Goal: Transaction & Acquisition: Purchase product/service

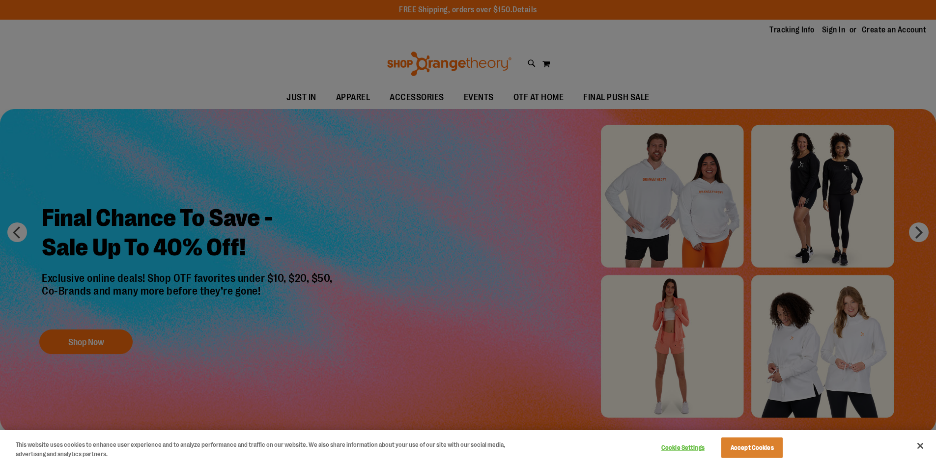
click at [504, 202] on div at bounding box center [468, 232] width 936 height 464
click at [922, 444] on button "Close" at bounding box center [920, 446] width 22 height 22
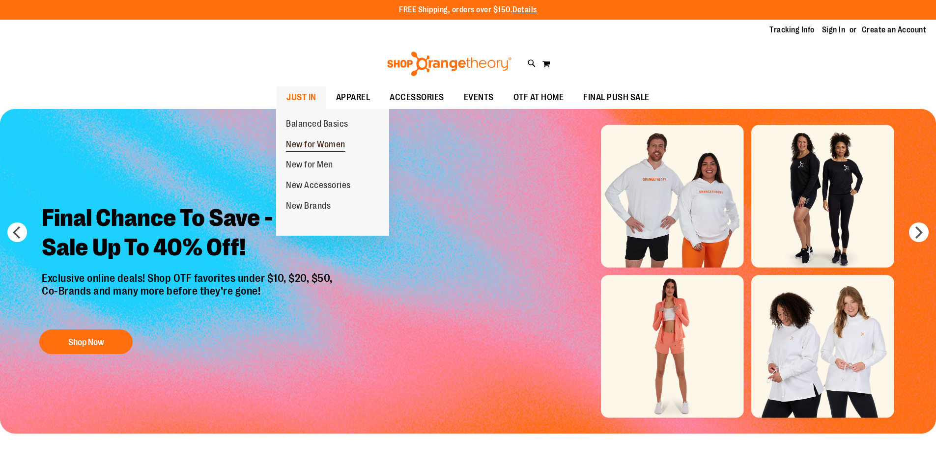
click at [299, 144] on span "New for Women" at bounding box center [315, 146] width 59 height 12
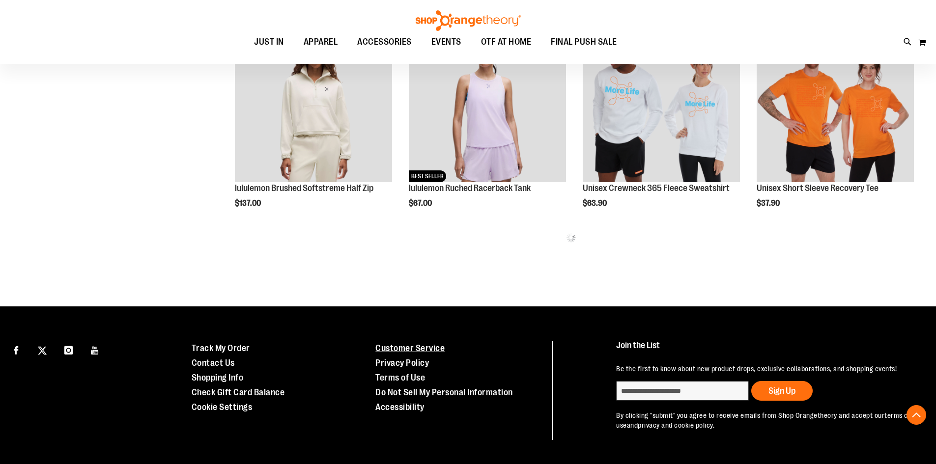
scroll to position [627, 0]
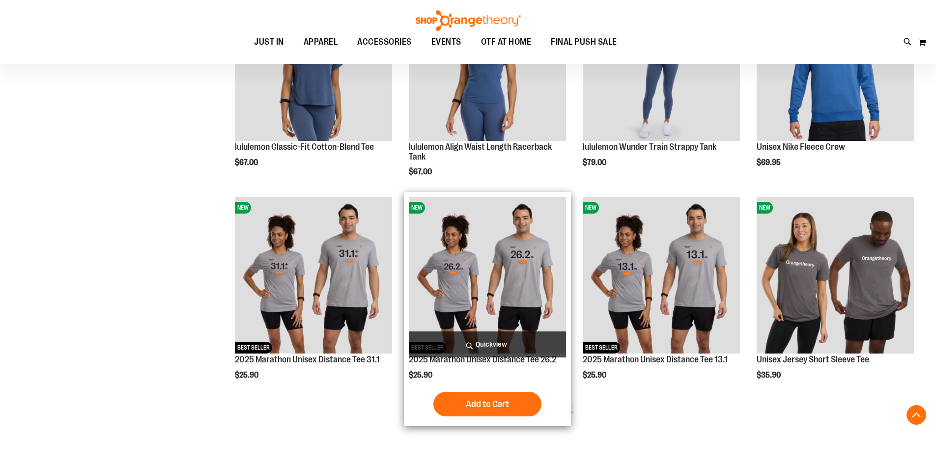
scroll to position [1266, 0]
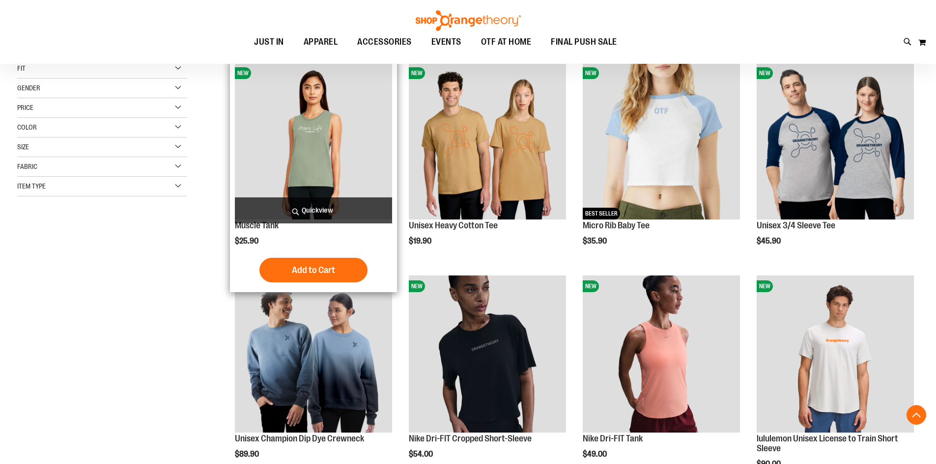
scroll to position [245, 0]
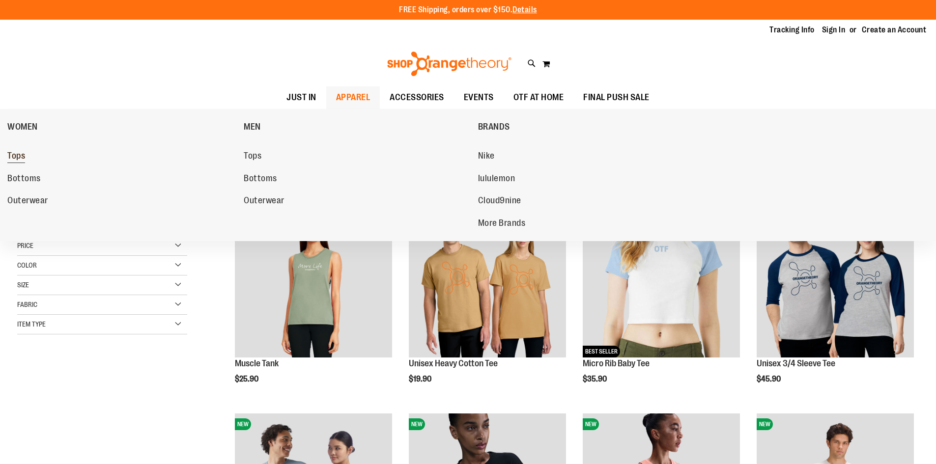
click at [13, 154] on span "Tops" at bounding box center [16, 157] width 18 height 12
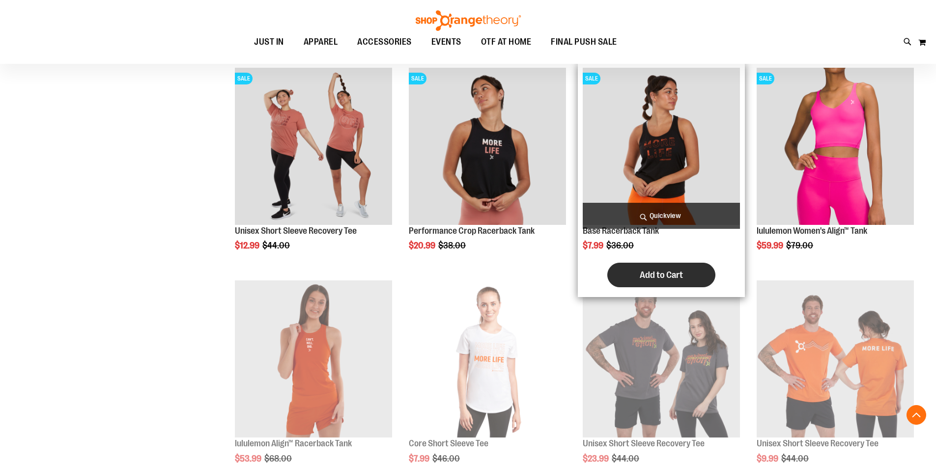
scroll to position [627, 0]
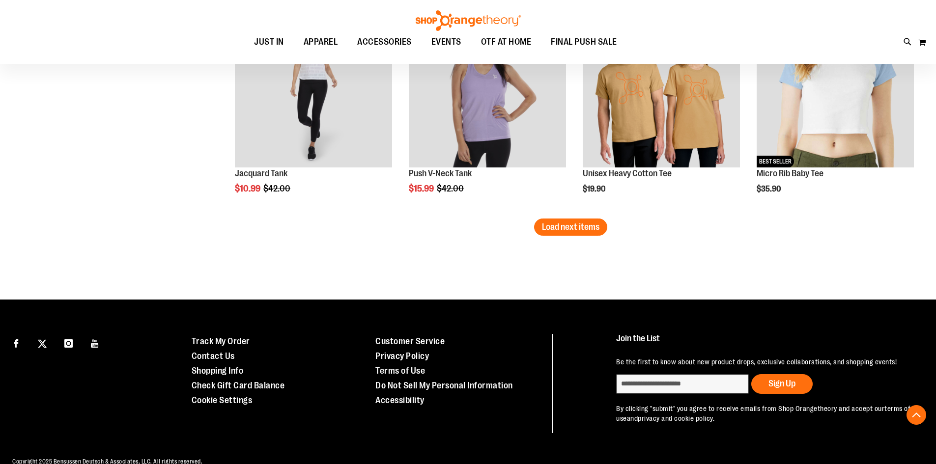
scroll to position [1904, 0]
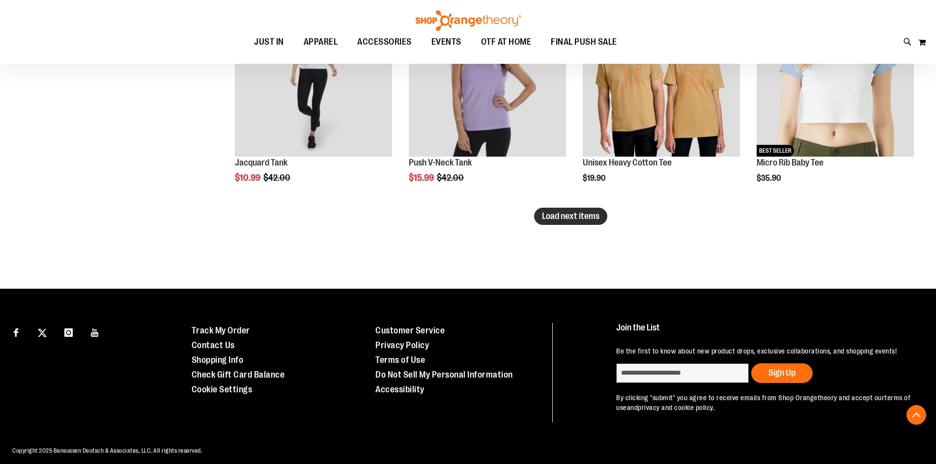
click at [553, 216] on span "Load next items" at bounding box center [570, 216] width 57 height 10
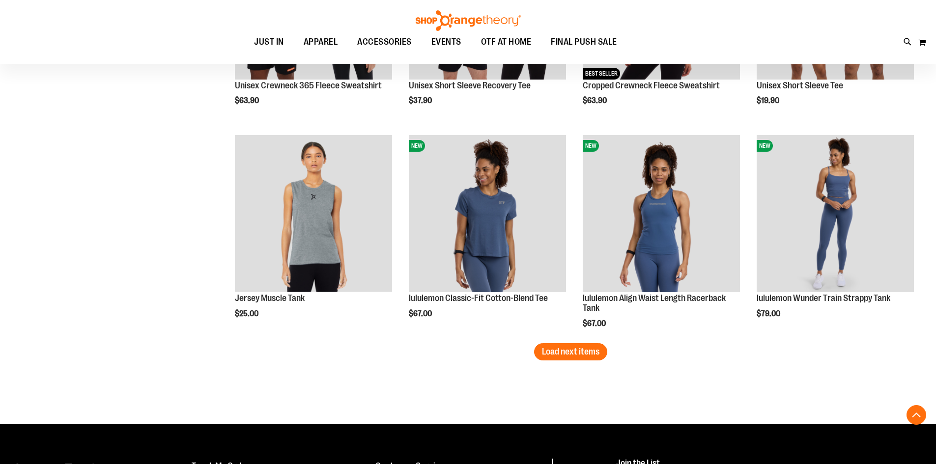
scroll to position [2404, 0]
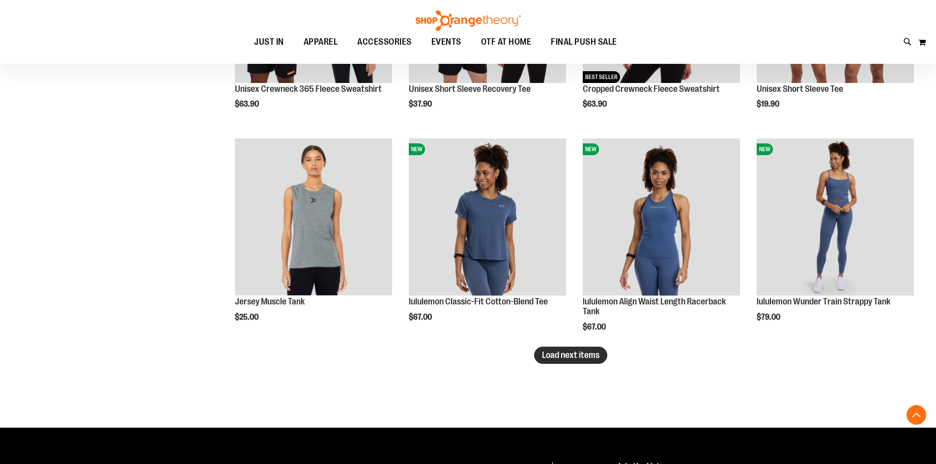
click at [561, 357] on span "Load next items" at bounding box center [570, 355] width 57 height 10
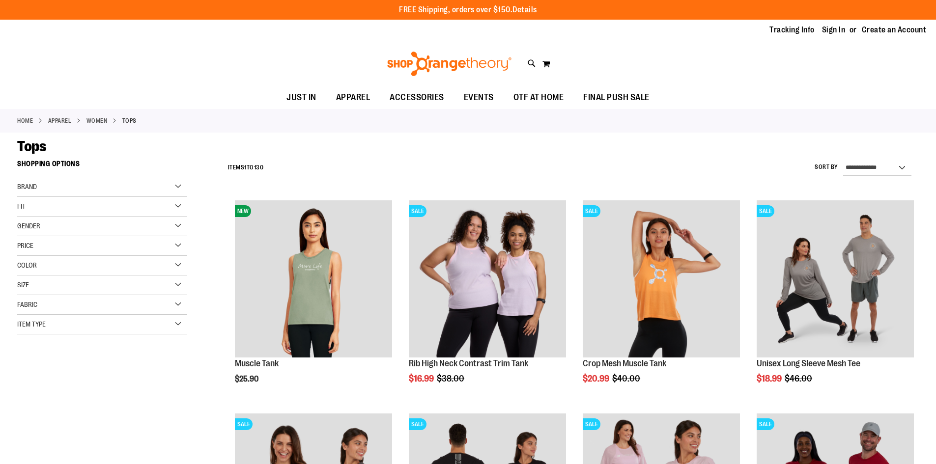
click at [528, 57] on div "Toggle Nav Search Popular Suggestions Advanced Search" at bounding box center [468, 63] width 936 height 45
click at [531, 65] on icon at bounding box center [532, 63] width 8 height 11
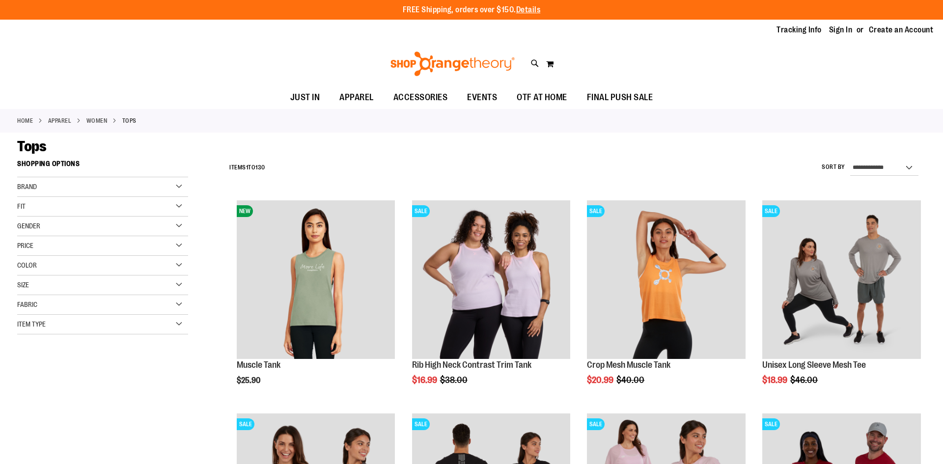
type input "**********"
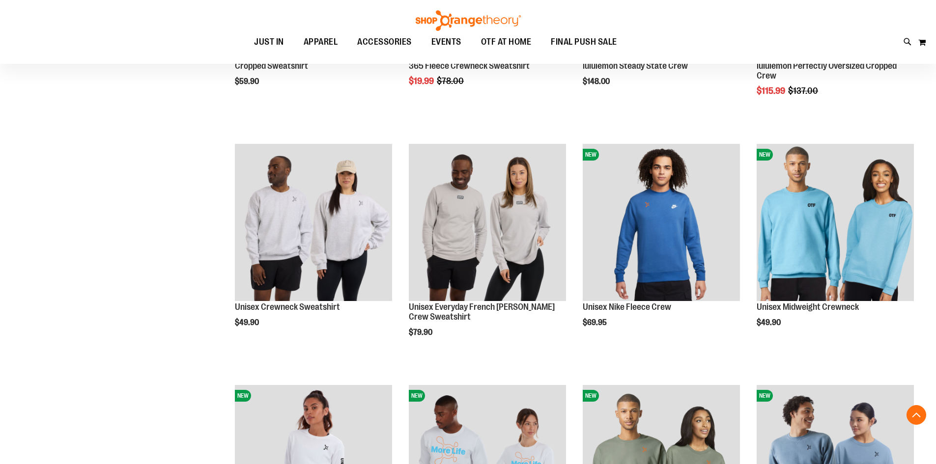
scroll to position [1522, 0]
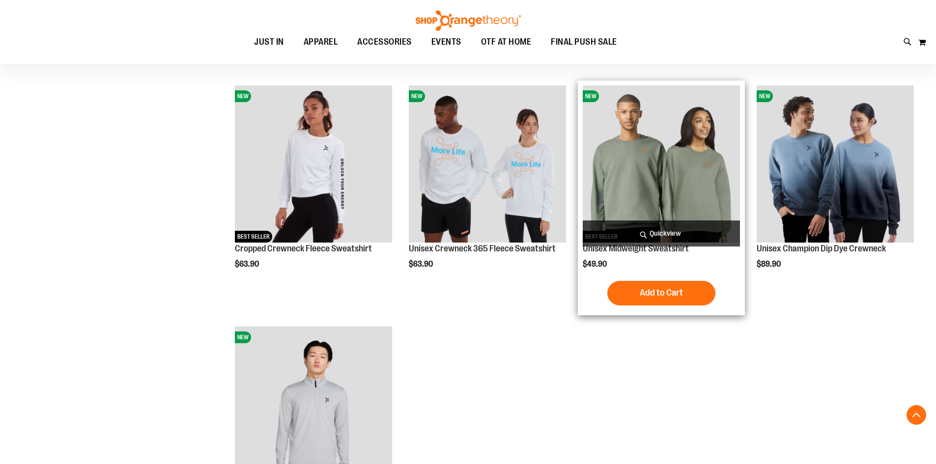
scroll to position [1817, 0]
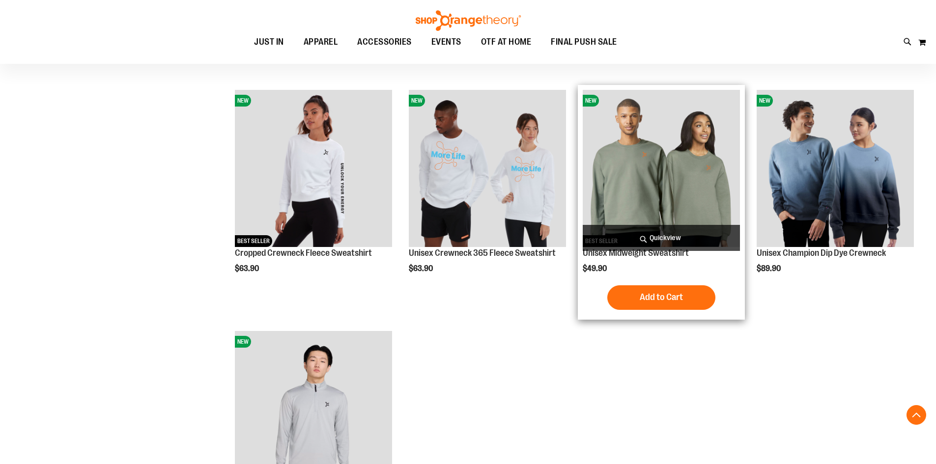
click at [626, 153] on img "product" at bounding box center [661, 168] width 157 height 157
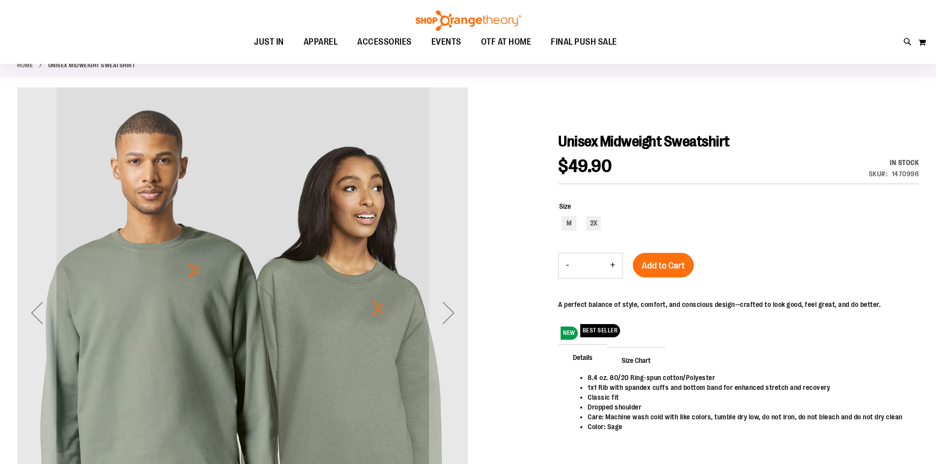
scroll to position [147, 0]
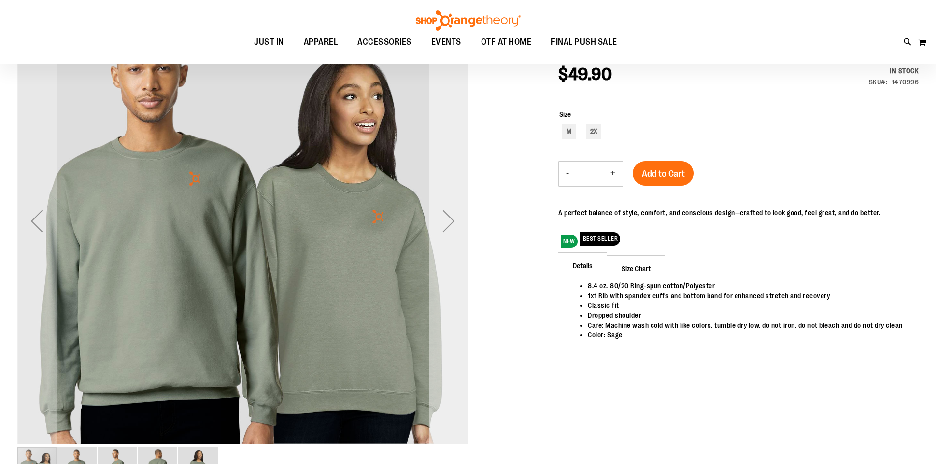
click at [438, 220] on div "Next" at bounding box center [448, 220] width 39 height 39
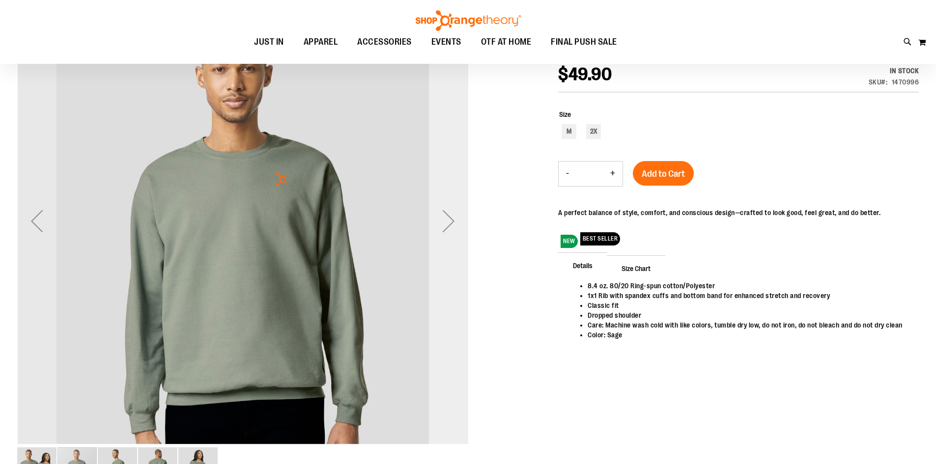
click at [452, 226] on div "Next" at bounding box center [448, 220] width 39 height 39
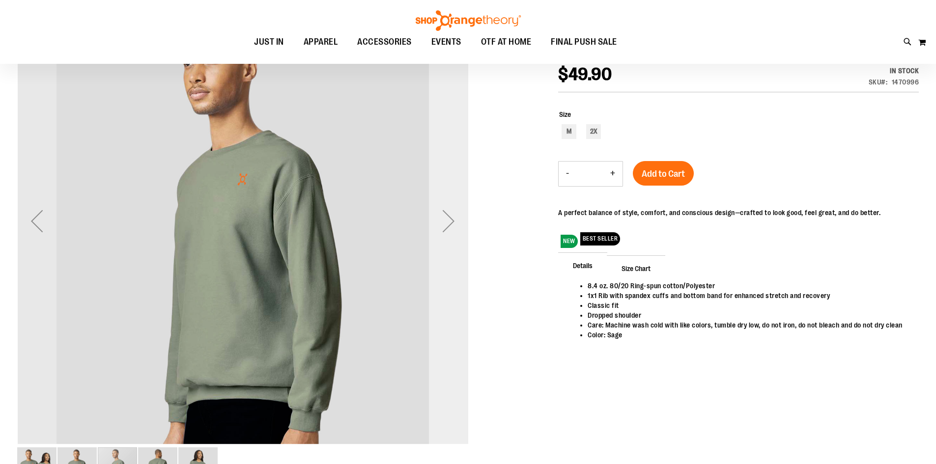
click at [451, 226] on div "Next" at bounding box center [448, 220] width 39 height 39
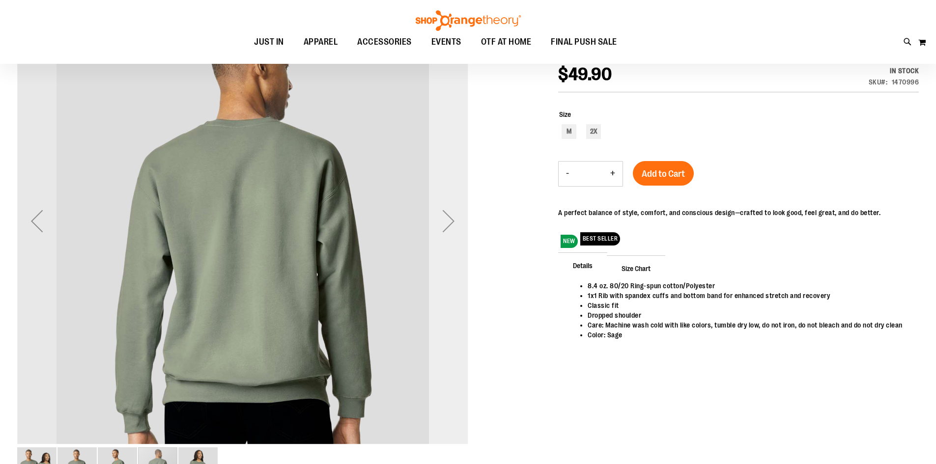
click at [456, 218] on div "Next" at bounding box center [448, 220] width 39 height 39
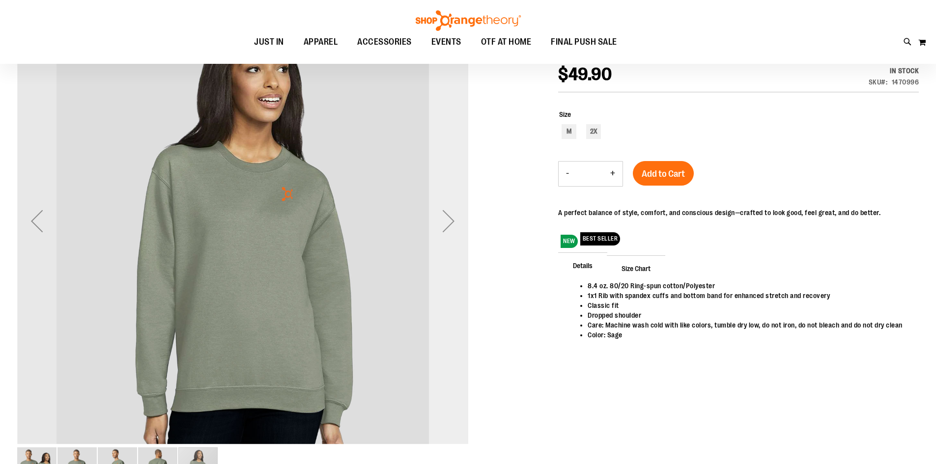
click at [454, 224] on div "Next" at bounding box center [448, 220] width 39 height 39
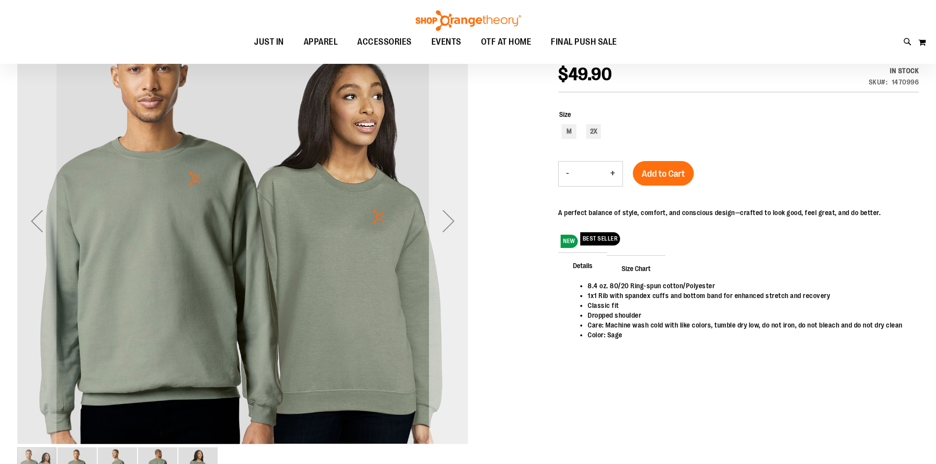
click at [454, 224] on div "Next" at bounding box center [448, 220] width 39 height 39
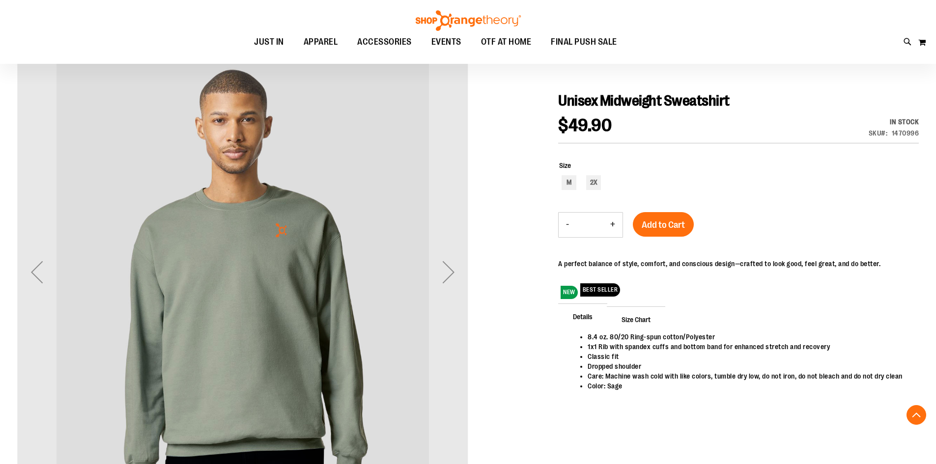
scroll to position [196, 0]
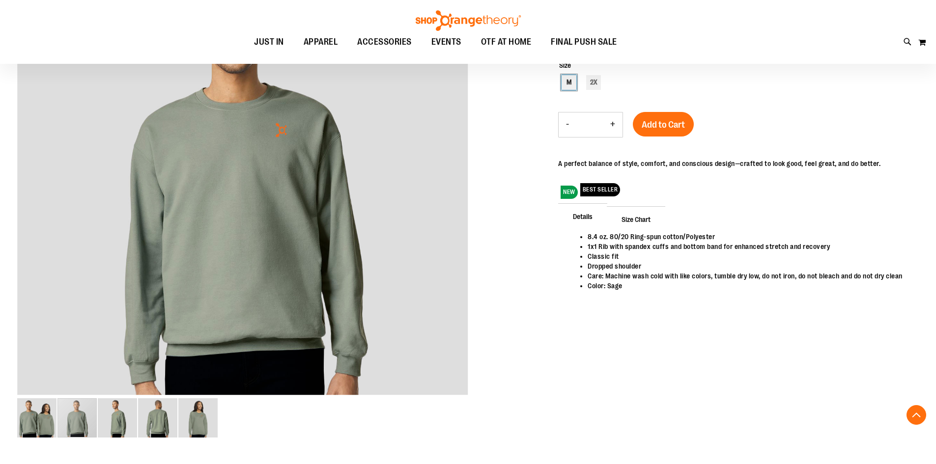
click at [567, 86] on div "M" at bounding box center [568, 82] width 15 height 15
type input "***"
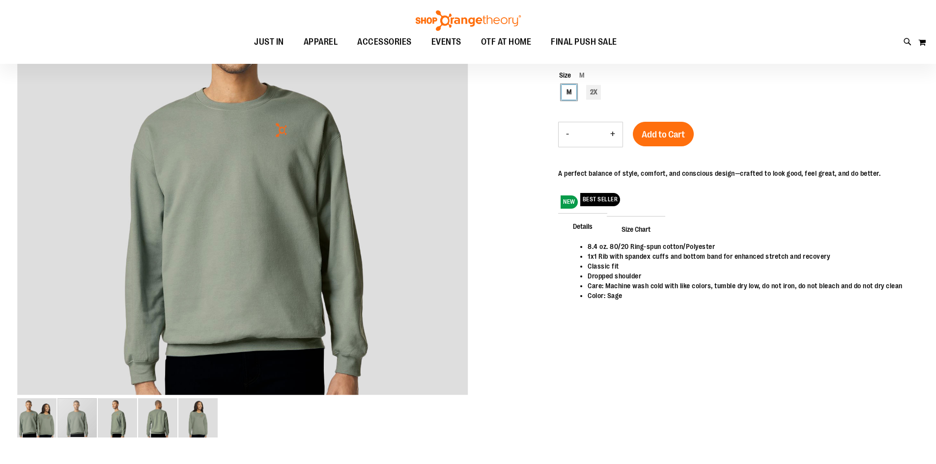
scroll to position [0, 0]
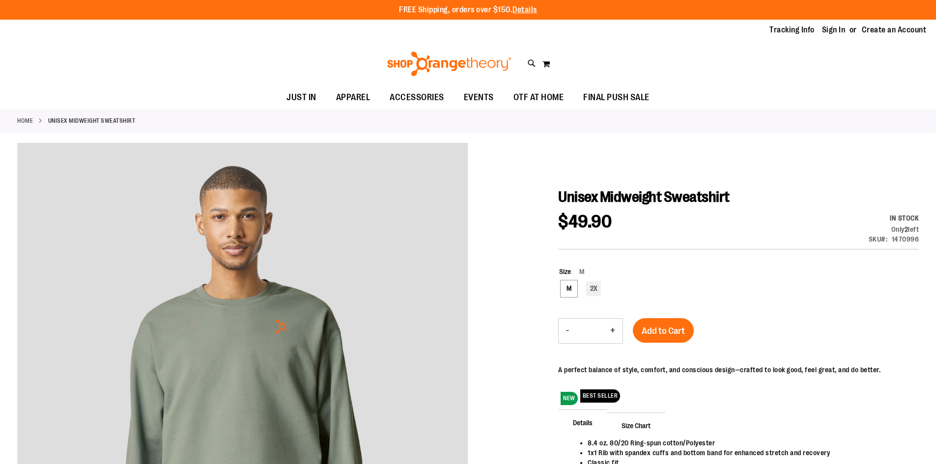
drag, startPoint x: 683, startPoint y: 339, endPoint x: 664, endPoint y: 349, distance: 21.8
click at [664, 349] on div "Add to Cart" at bounding box center [663, 336] width 61 height 37
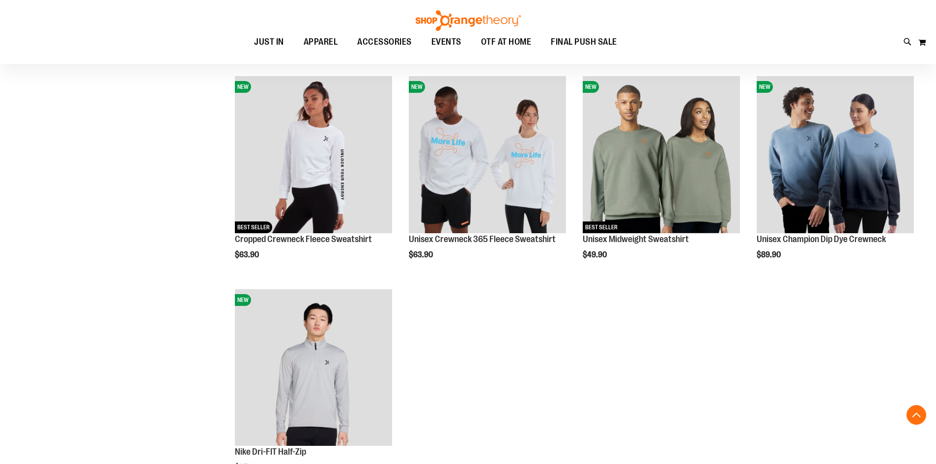
scroll to position [1620, 0]
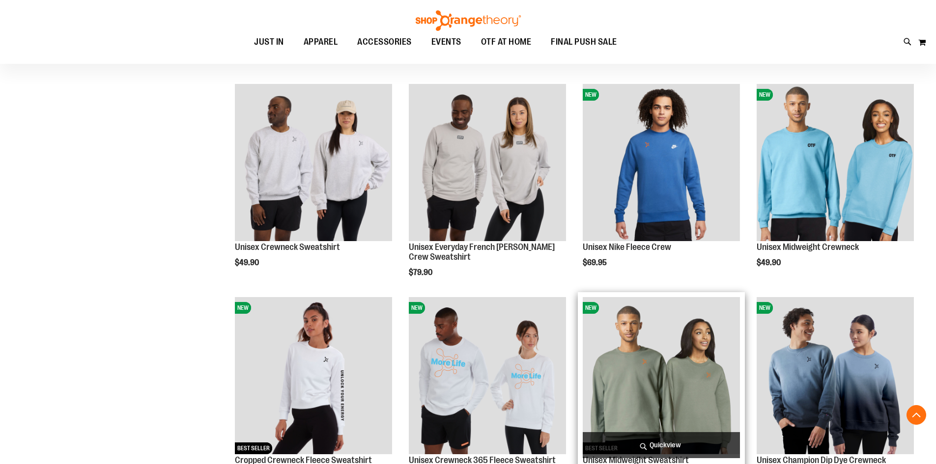
scroll to position [1620, 0]
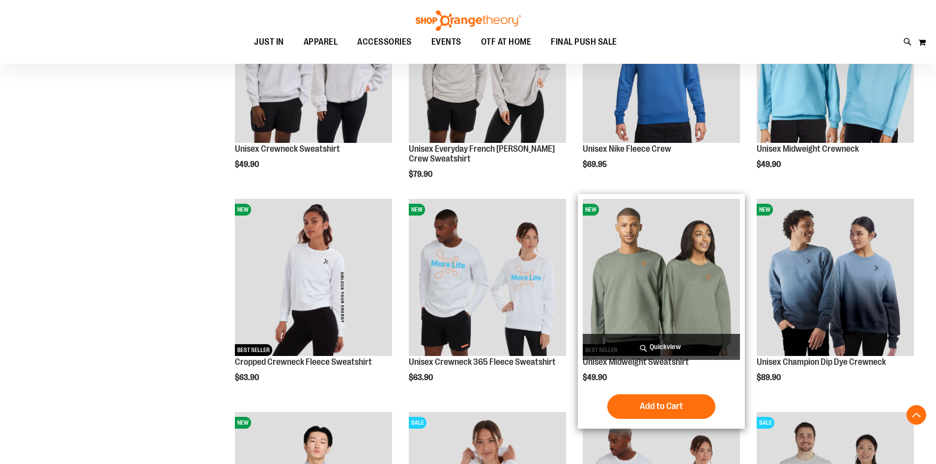
click at [645, 287] on img "product" at bounding box center [661, 277] width 157 height 157
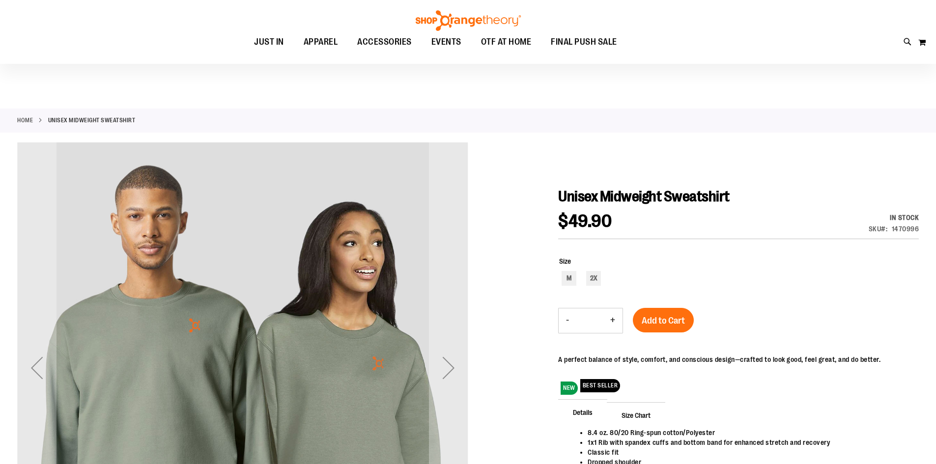
scroll to position [98, 0]
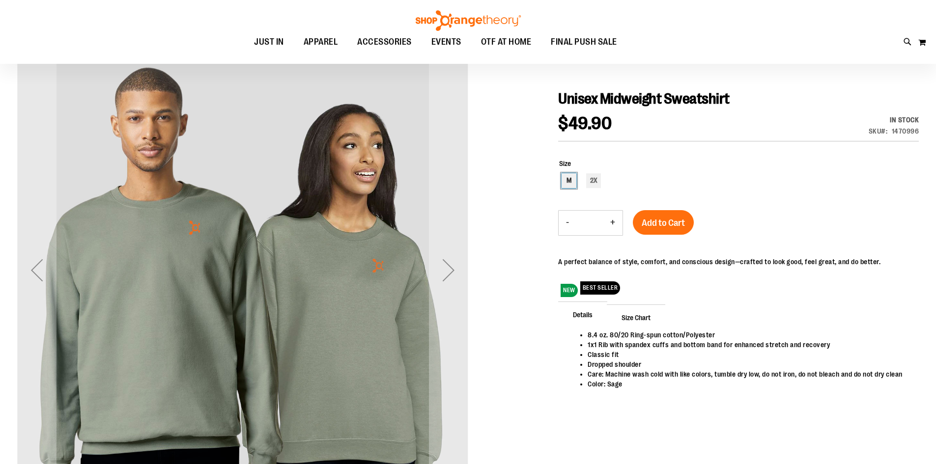
click at [570, 183] on div "M" at bounding box center [568, 180] width 15 height 15
type input "***"
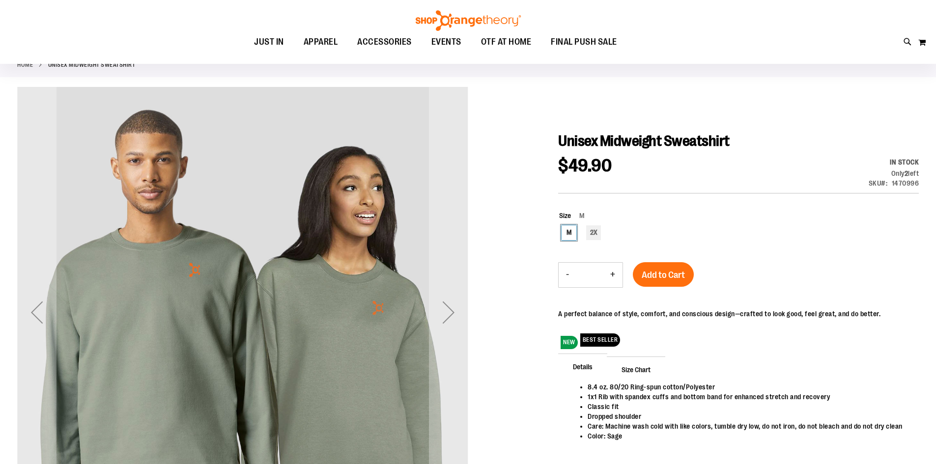
scroll to position [49, 0]
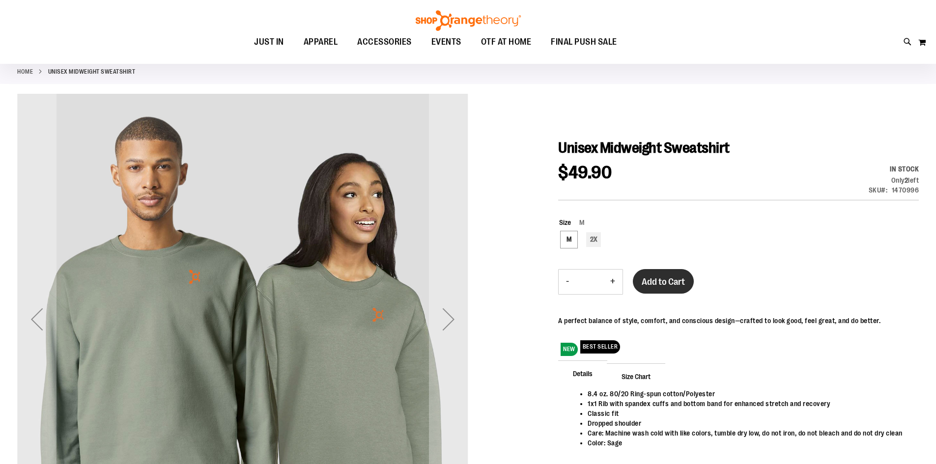
click at [659, 275] on button "Add to Cart" at bounding box center [663, 281] width 61 height 25
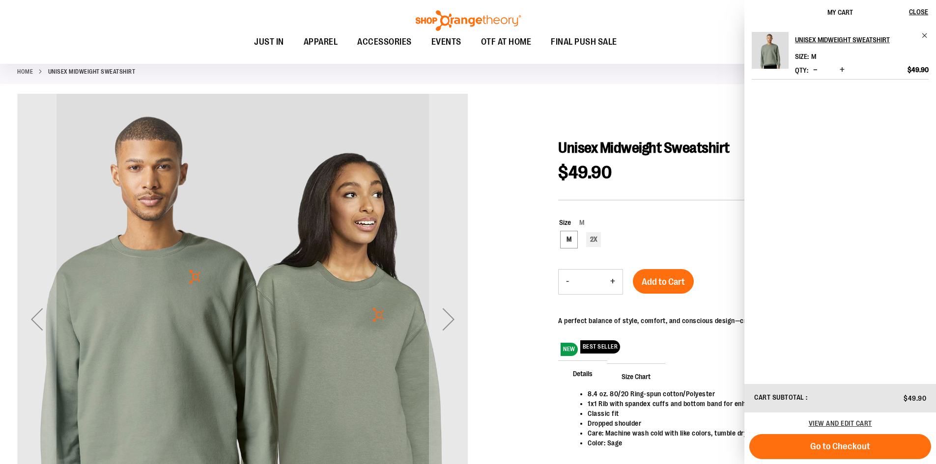
click at [694, 218] on div "Size M M 2X ***" at bounding box center [739, 234] width 360 height 32
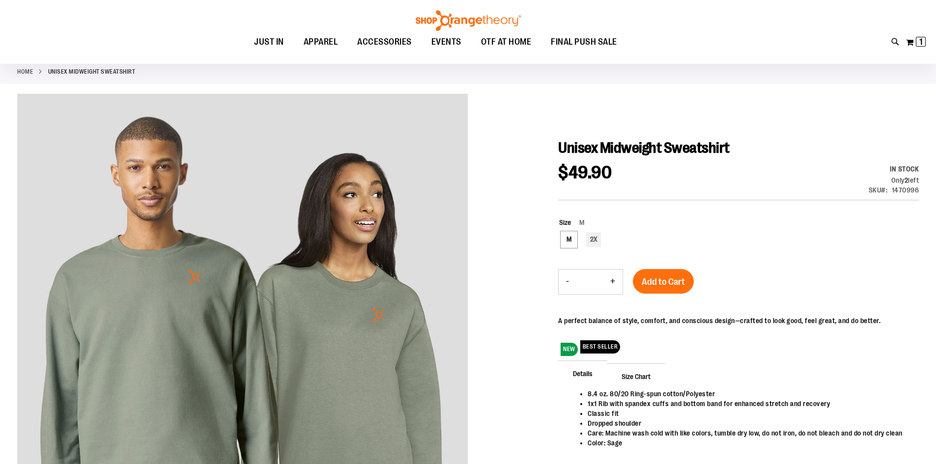
click at [925, 49] on div "My Cart 1 1 items My Cart 1 My Cart Close Recently added item(s) Unisex Midweig…" at bounding box center [915, 42] width 21 height 16
click at [919, 44] on span "1" at bounding box center [920, 42] width 3 height 10
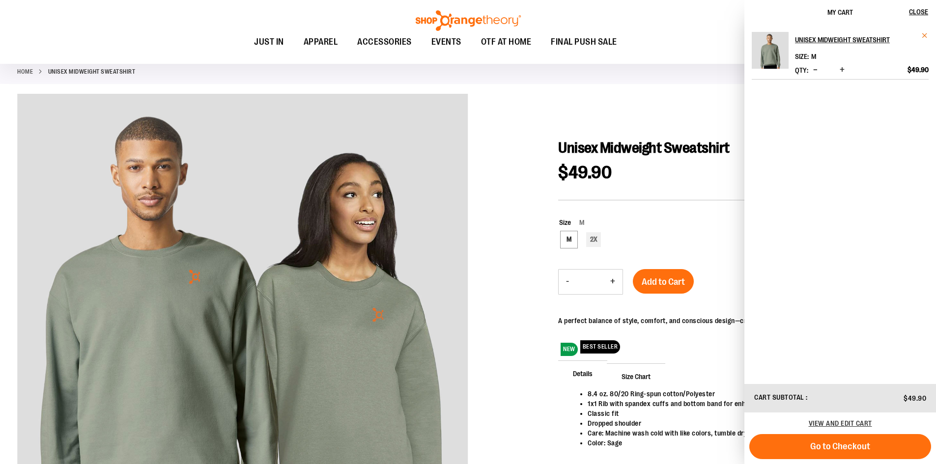
click at [923, 35] on span "Remove item" at bounding box center [924, 35] width 7 height 7
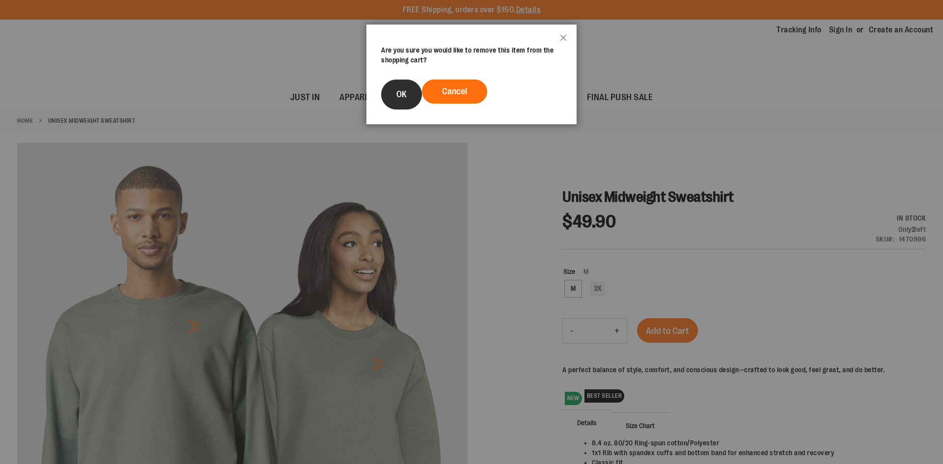
click at [414, 83] on button "OK" at bounding box center [401, 95] width 41 height 30
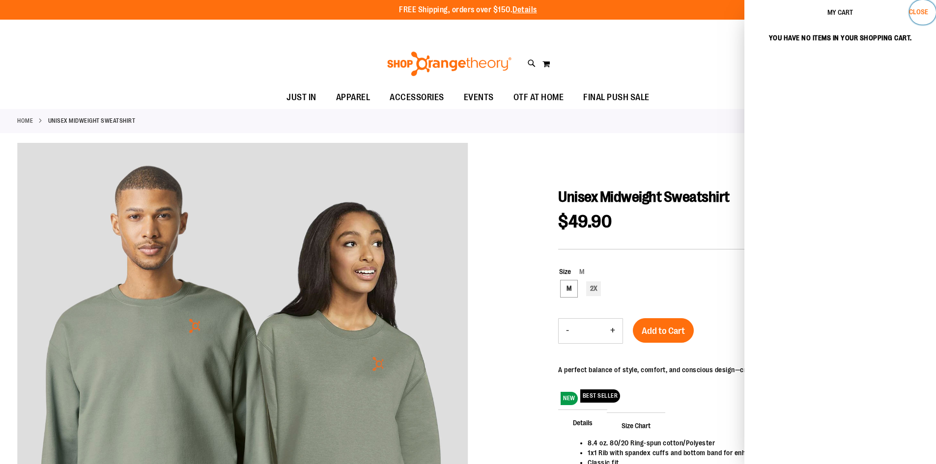
click at [913, 10] on span "Close" at bounding box center [918, 12] width 19 height 8
